Goal: Transaction & Acquisition: Purchase product/service

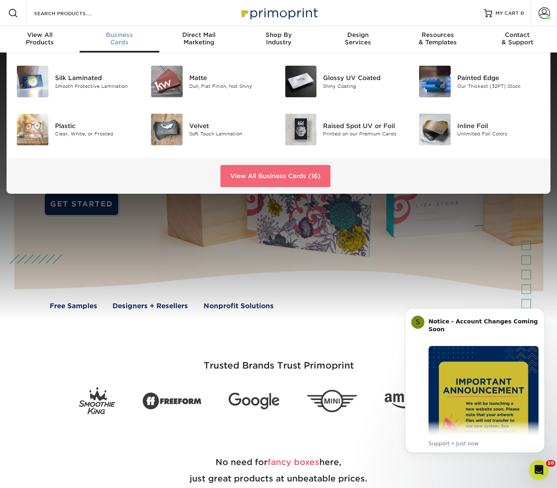
click at [266, 172] on link "View All Business Cards (16)" at bounding box center [275, 176] width 110 height 22
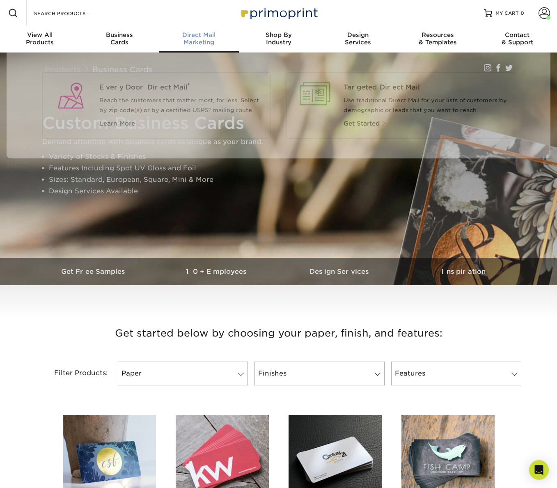
click at [196, 39] on div "Direct Mail Marketing" at bounding box center [199, 38] width 80 height 15
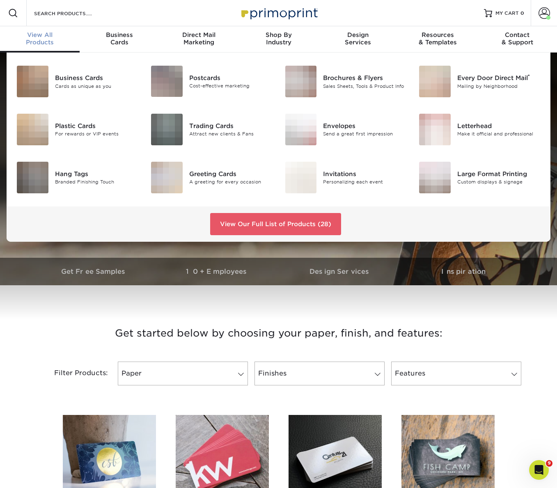
click at [43, 39] on div "View All Products" at bounding box center [40, 38] width 80 height 15
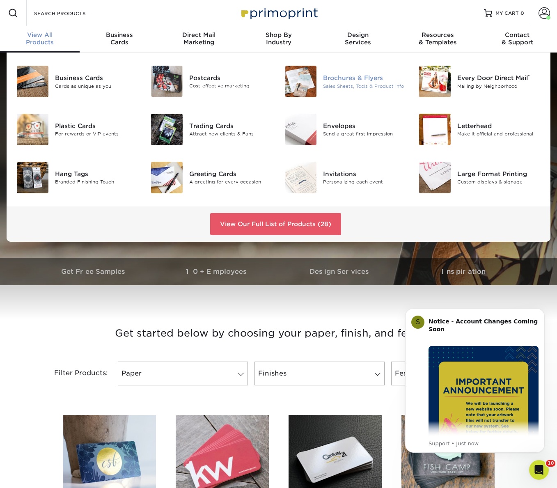
click at [304, 78] on img at bounding box center [301, 82] width 32 height 32
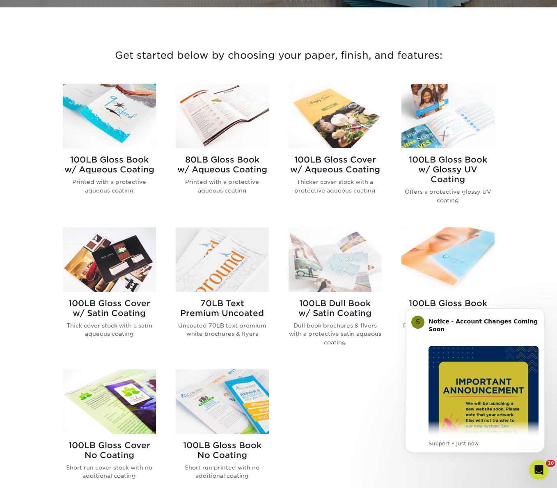
click at [218, 261] on img at bounding box center [222, 259] width 93 height 64
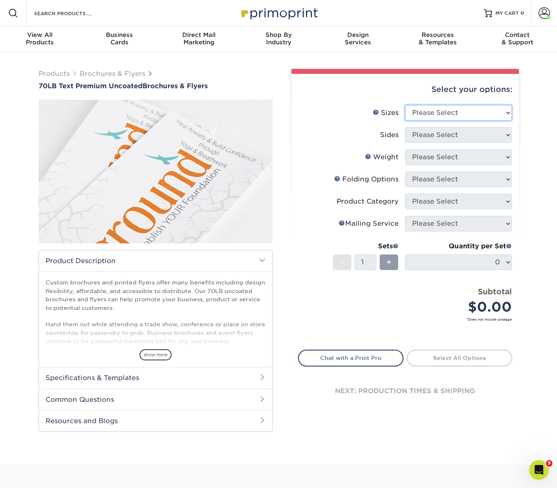
click at [450, 119] on select "Please Select 3.67" x 8.5" 4" x 6" 4" x 8.5" 4" x 9" 4.25" x 5.5" 4.25" x 11" 5…" at bounding box center [458, 113] width 107 height 16
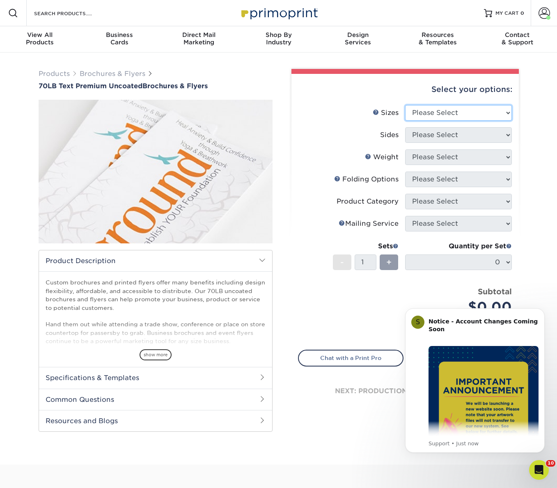
select select "8.50x11.00"
click at [405, 105] on select "Please Select 3.67" x 8.5" 4" x 6" 4" x 8.5" 4" x 9" 4.25" x 5.5" 4.25" x 11" 5…" at bounding box center [458, 113] width 107 height 16
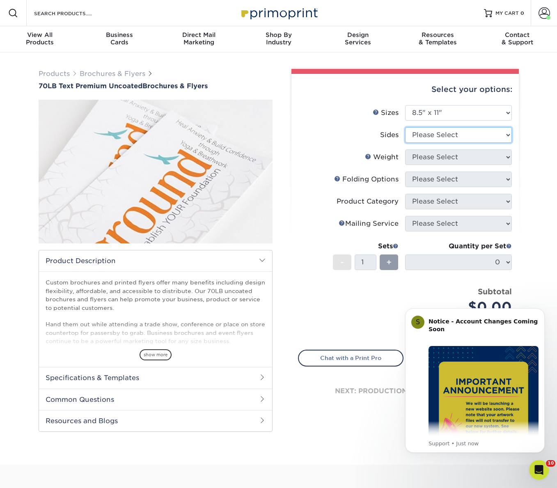
click at [413, 133] on select "Please Select Print Both Sides Print Front Only" at bounding box center [458, 135] width 107 height 16
select select "13abbda7-1d64-4f25-8bb2-c179b224825d"
click at [405, 127] on select "Please Select Print Both Sides Print Front Only" at bounding box center [458, 135] width 107 height 16
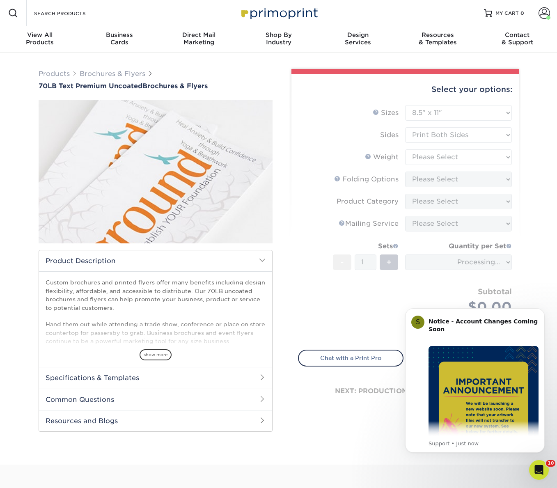
click at [420, 158] on form "Sizes Help Sizes Please Select 3.67" x 8.5" 4" x 6" 4" x 8.5" 4" x 9" 4.25" x 5…" at bounding box center [405, 222] width 214 height 235
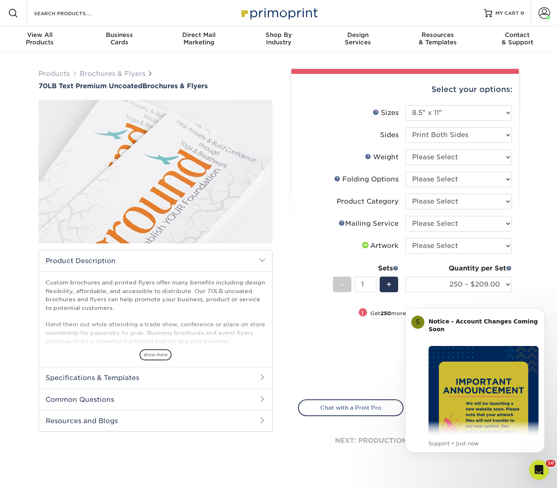
click at [540, 473] on icon "Open Intercom Messenger" at bounding box center [539, 470] width 14 height 14
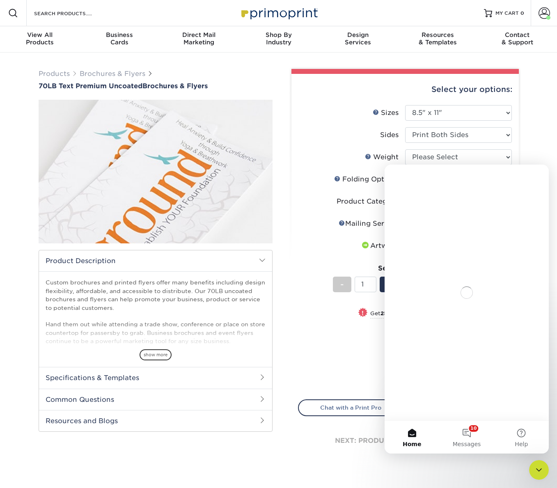
click at [540, 473] on icon "Close Intercom Messenger" at bounding box center [539, 470] width 10 height 10
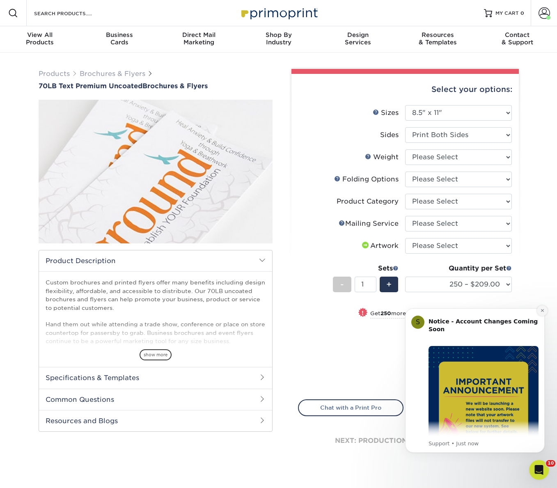
click at [543, 312] on icon "Dismiss notification" at bounding box center [542, 310] width 5 height 5
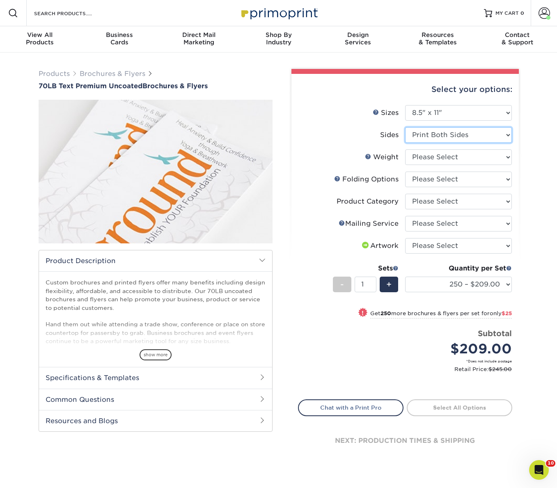
click at [429, 138] on select "Please Select Print Both Sides Print Front Only" at bounding box center [458, 135] width 107 height 16
click at [412, 158] on select "Please Select 70LB" at bounding box center [458, 157] width 107 height 16
select select "70LB"
click at [405, 149] on select "Please Select 70LB" at bounding box center [458, 157] width 107 height 16
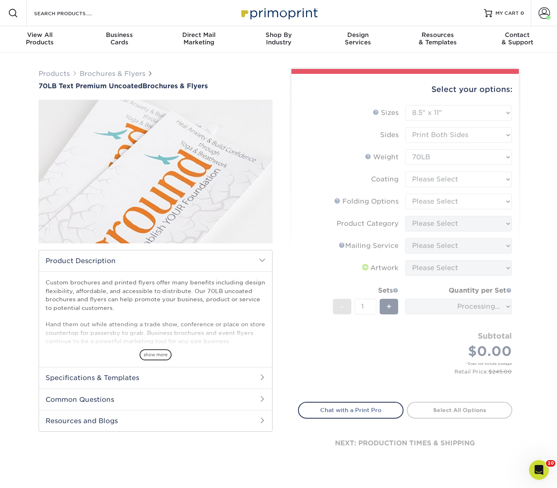
click at [422, 182] on form "Sizes Help Sizes Please Select 3.67" x 8.5" 4" x 6" 4" x 8.5" 4" x 9" 4.25" x 5…" at bounding box center [405, 248] width 214 height 287
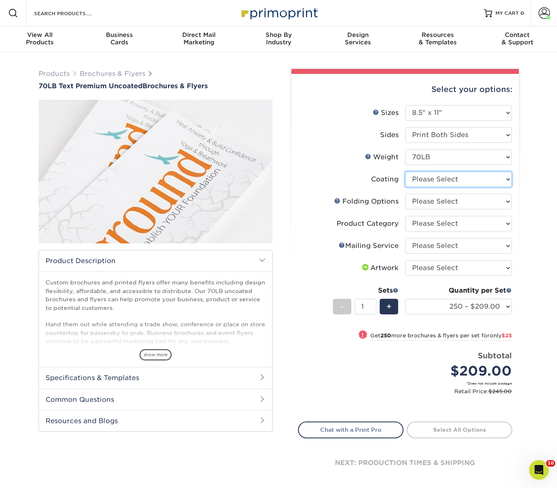
click at [426, 180] on select at bounding box center [458, 180] width 107 height 16
select select "3e7618de-abca-4bda-9f97-8b9129e913d8"
click at [405, 172] on select at bounding box center [458, 180] width 107 height 16
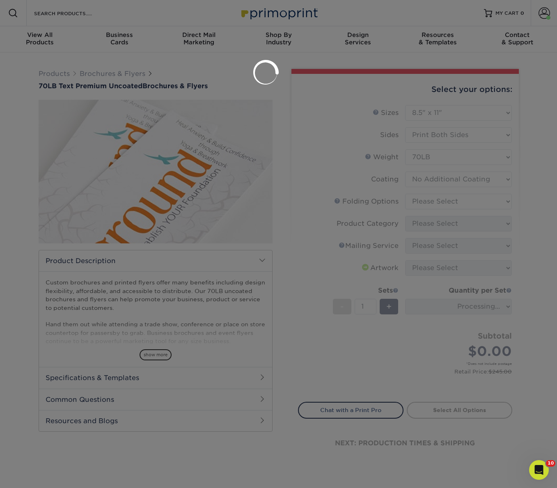
click at [422, 203] on div at bounding box center [278, 244] width 557 height 488
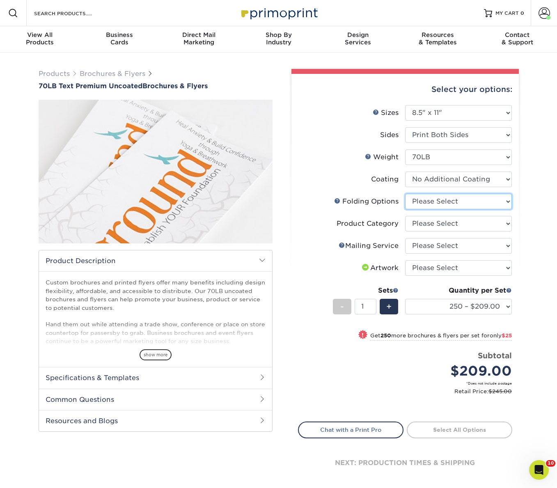
click at [424, 199] on select "Please Select FLAT - No Folding Accordion Fold Half-Fold (Vertical) Half-Fold (…" at bounding box center [458, 202] width 107 height 16
select select "9b1d5825-34d1-4721-9874-ed79abb003d7"
click at [405, 194] on select "Please Select FLAT - No Folding Accordion Fold Half-Fold (Vertical) Half-Fold (…" at bounding box center [458, 202] width 107 height 16
click at [422, 224] on select "Please Select Flyers and Brochures" at bounding box center [458, 224] width 107 height 16
select select "1a668080-6b7c-4174-b399-2c3833b27ef4"
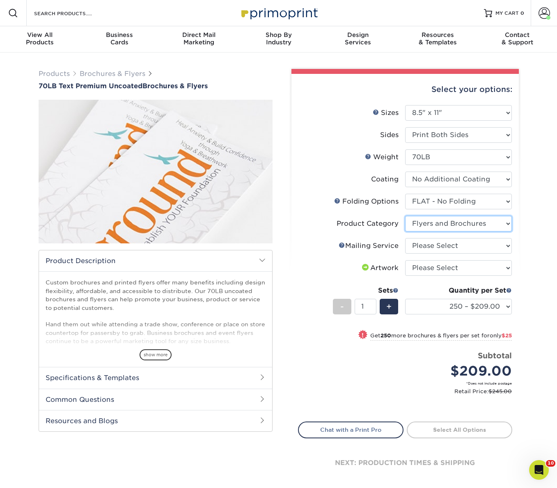
click at [405, 216] on select "Please Select Flyers and Brochures" at bounding box center [458, 224] width 107 height 16
click at [423, 241] on select "Please Select No Direct Mailing Service No, I will mail/stamp/imprint Direct Ma…" at bounding box center [458, 246] width 107 height 16
select select "3e5e9bdd-d78a-4c28-a41d-fe1407925ca6"
click at [405, 238] on select "Please Select No Direct Mailing Service No, I will mail/stamp/imprint Direct Ma…" at bounding box center [458, 246] width 107 height 16
click at [421, 267] on select "Please Select I will upload files I need a design - $175" at bounding box center [458, 268] width 107 height 16
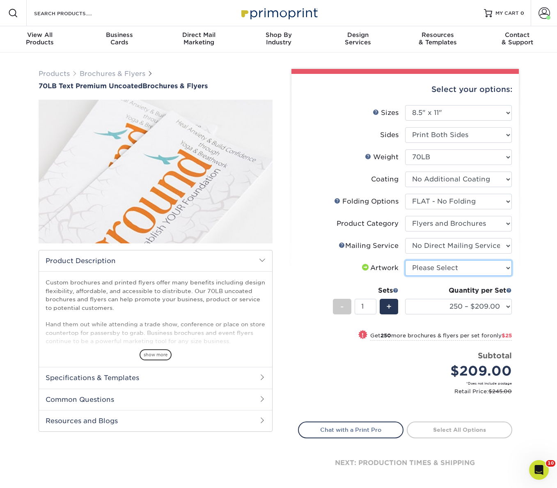
select select "upload"
click at [405, 260] on select "Please Select I will upload files I need a design - $175" at bounding box center [458, 268] width 107 height 16
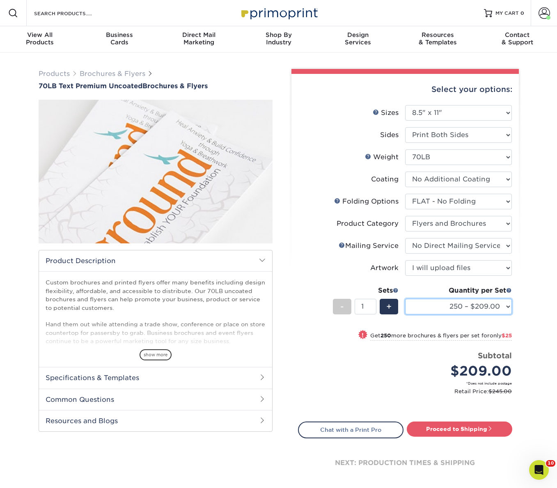
click at [432, 307] on select "250 – $209.00 500 – $234.00 750 – $238.00 1000 – $242.00 1500 – $273.00 2000 – …" at bounding box center [458, 307] width 107 height 16
select select "5000 – $492.00"
click at [405, 299] on select "250 – $209.00 500 – $234.00 750 – $238.00 1000 – $242.00 1500 – $273.00 2000 – …" at bounding box center [458, 307] width 107 height 16
click at [314, 226] on label "Product Category" at bounding box center [351, 224] width 107 height 16
